Goal: Information Seeking & Learning: Check status

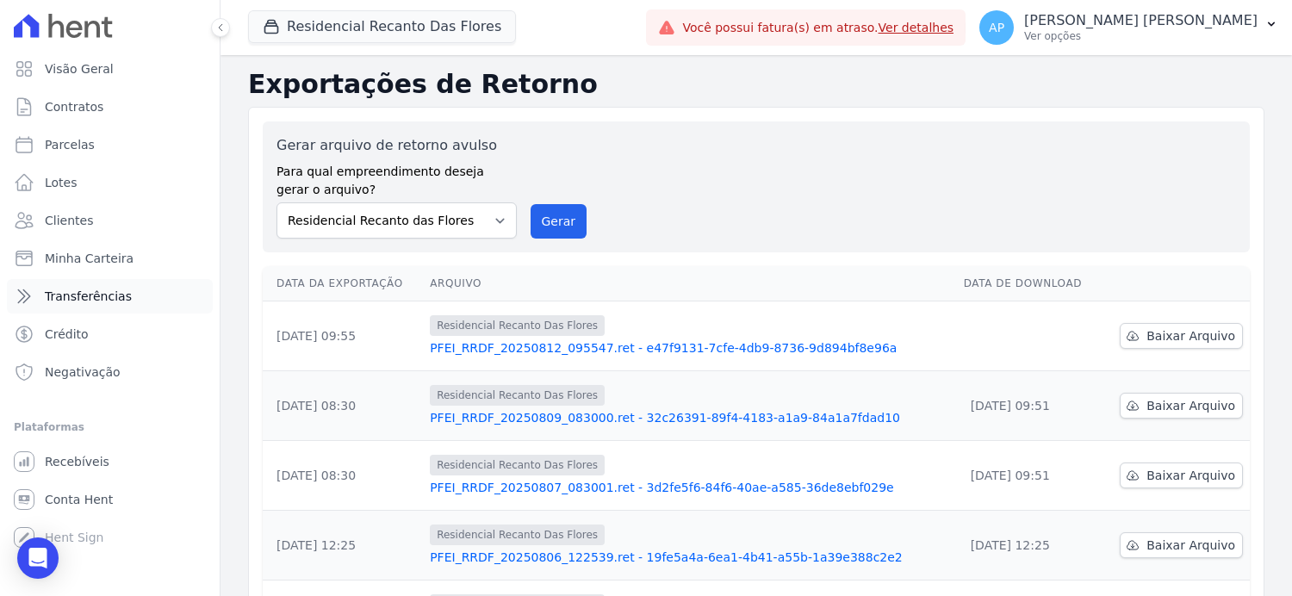
click at [78, 298] on span "Transferências" at bounding box center [88, 296] width 87 height 17
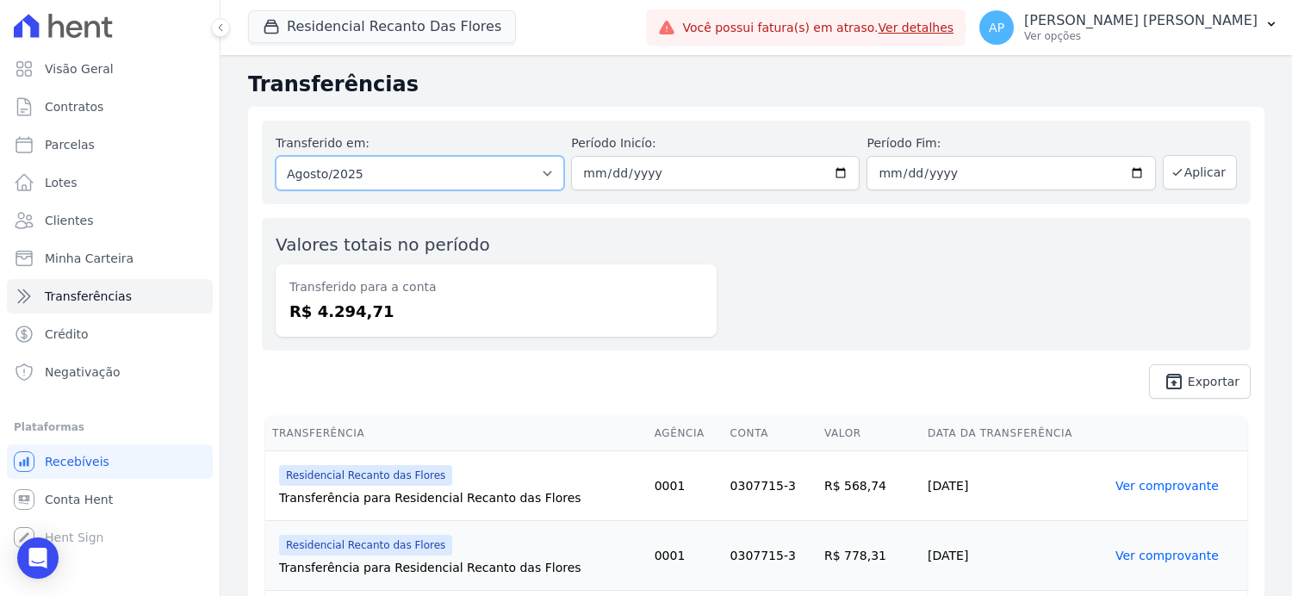
click at [541, 174] on select "Todos os meses Janeiro/2024 Fevereiro/2024 Março/2024 Abril/2024 Maio/2024 Junh…" at bounding box center [420, 173] width 289 height 34
select select "07/2025"
click at [276, 156] on select "Todos os meses Janeiro/2024 Fevereiro/2024 Março/2024 Abril/2024 Maio/2024 Junh…" at bounding box center [420, 173] width 289 height 34
click at [830, 171] on input "date" at bounding box center [715, 173] width 289 height 34
type input "[DATE]"
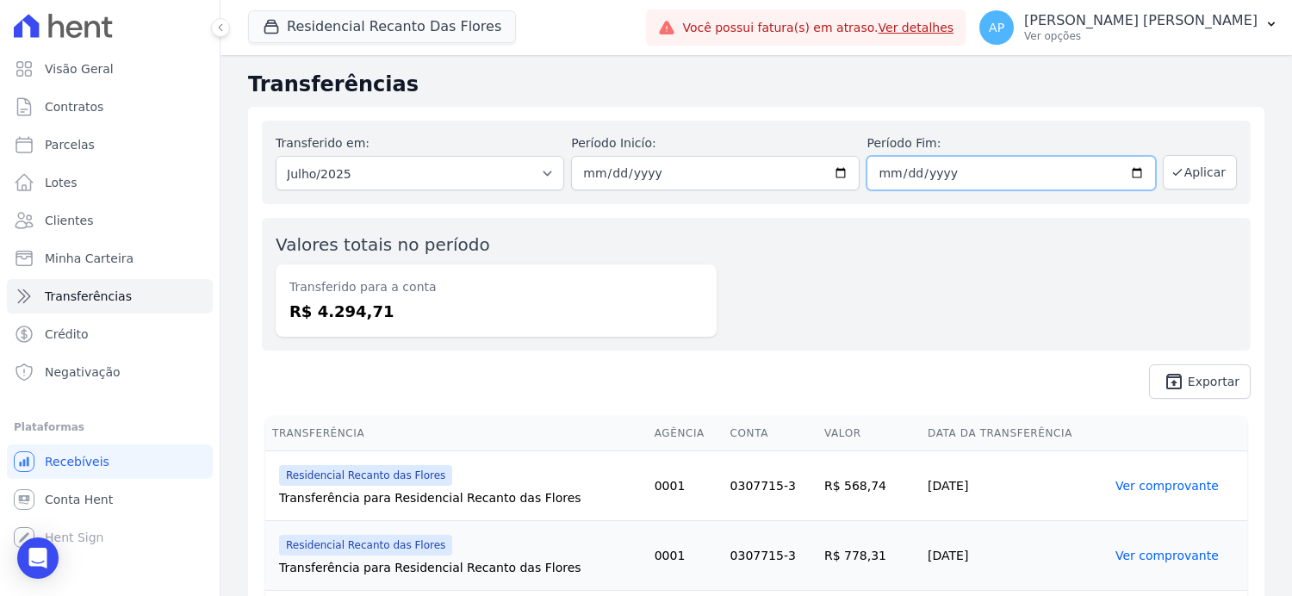
click at [1128, 177] on input "date" at bounding box center [1010, 173] width 289 height 34
type input "[DATE]"
click at [1187, 169] on button "Aplicar" at bounding box center [1200, 172] width 74 height 34
click at [64, 498] on span "Conta Hent" at bounding box center [79, 499] width 68 height 17
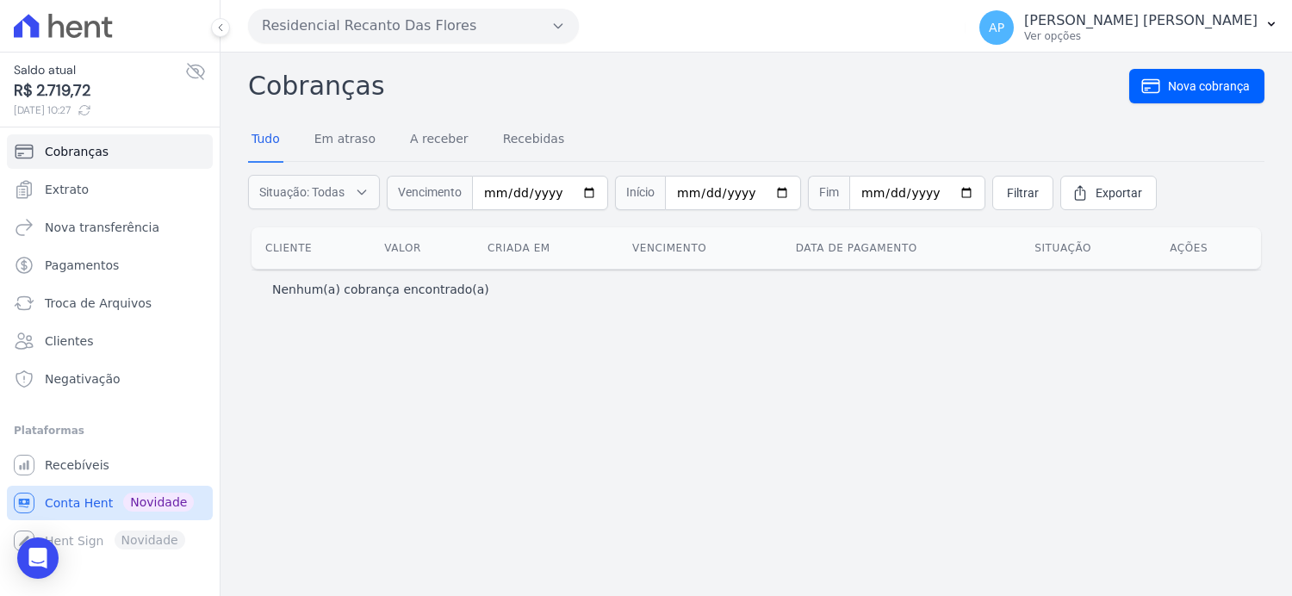
click at [158, 502] on span "Novidade" at bounding box center [158, 502] width 71 height 19
click at [84, 505] on span "Conta Hent" at bounding box center [79, 502] width 68 height 17
click at [55, 191] on span "Extrato" at bounding box center [67, 189] width 44 height 17
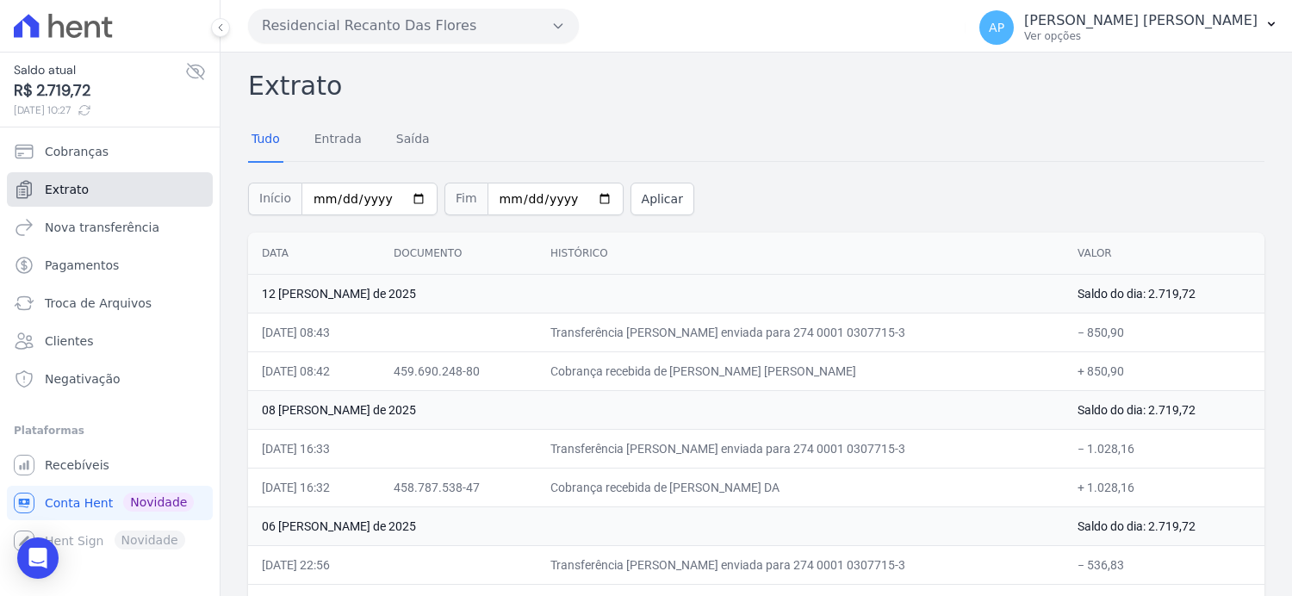
click at [77, 186] on span "Extrato" at bounding box center [67, 189] width 44 height 17
click at [342, 141] on link "Entrada" at bounding box center [338, 140] width 54 height 45
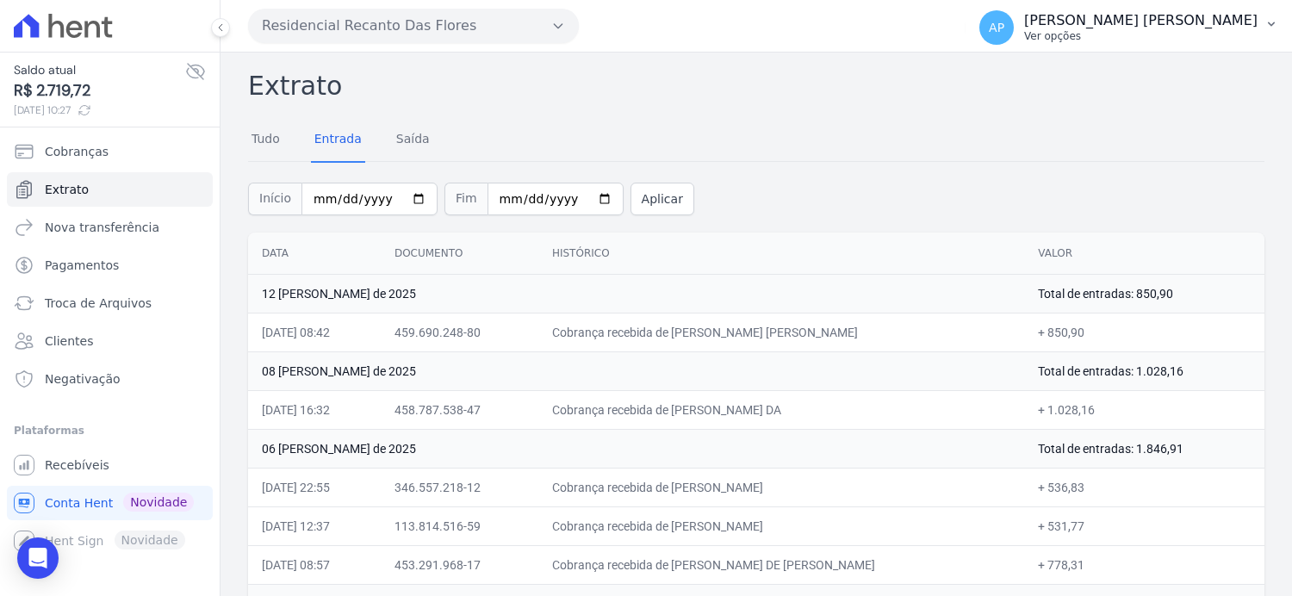
click at [1213, 31] on p "Ver opções" at bounding box center [1140, 36] width 233 height 14
click at [1074, 146] on div "Tudo Entrada Saída" at bounding box center [756, 140] width 1016 height 42
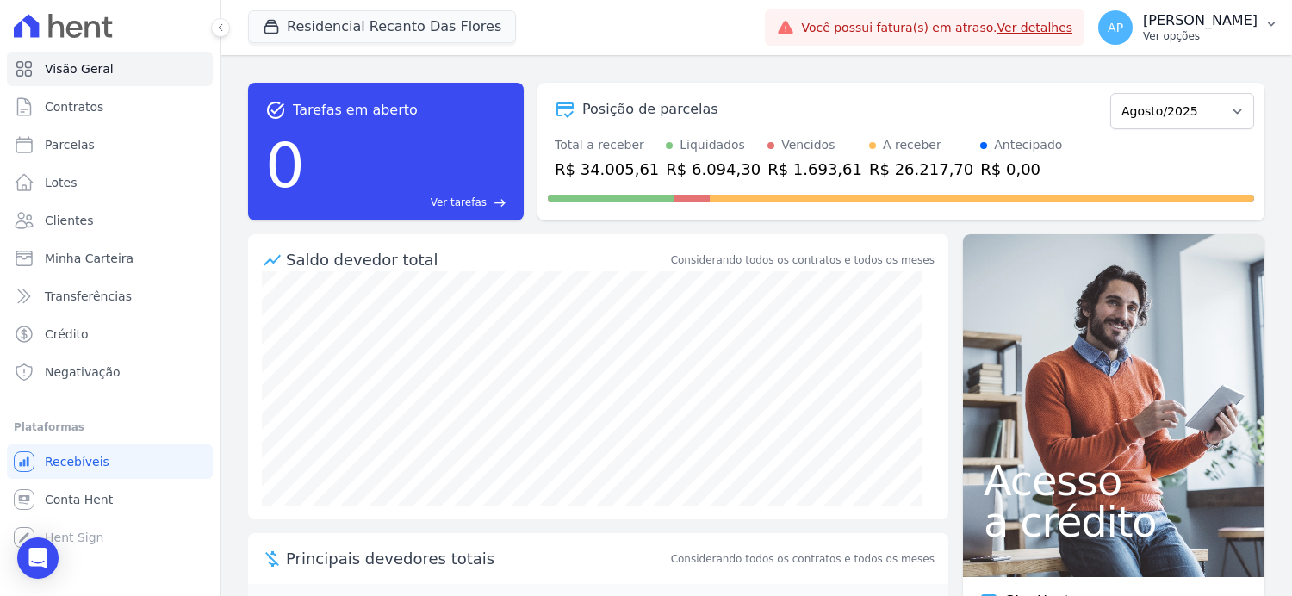
click at [1272, 23] on icon "button" at bounding box center [1271, 24] width 7 height 4
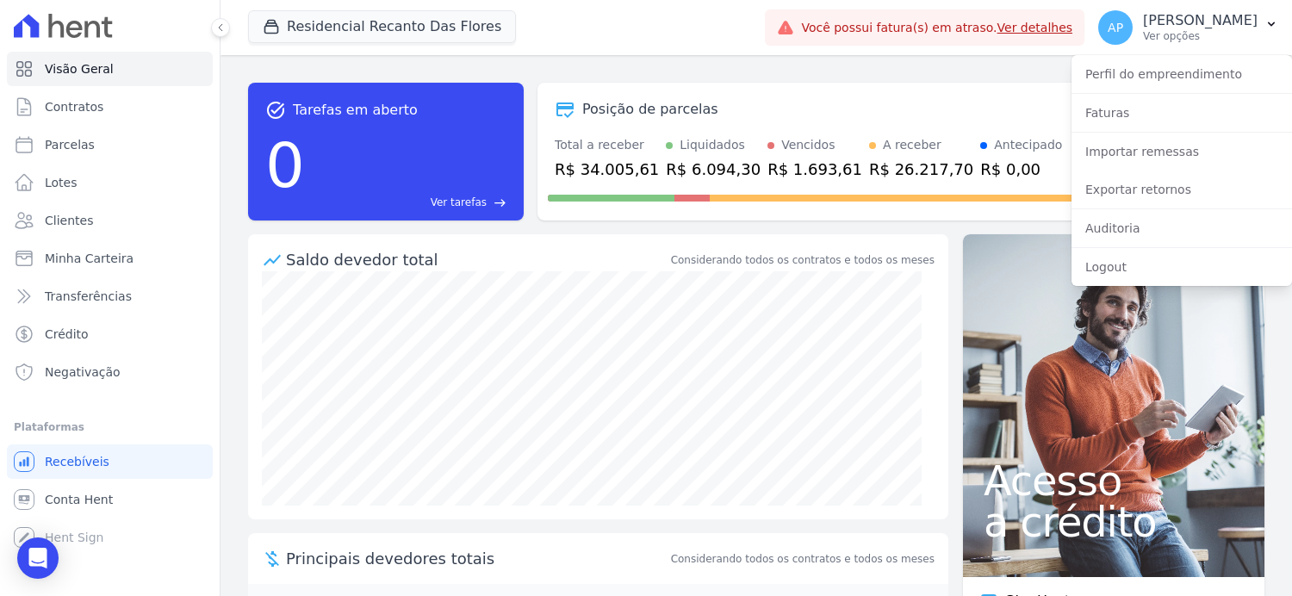
click at [1015, 71] on div "task_alt Tarefas em aberto 0 Ver tarefas east Posição de parcelas Janeiro/2024 …" at bounding box center [756, 151] width 1016 height 165
